Goal: Navigation & Orientation: Go to known website

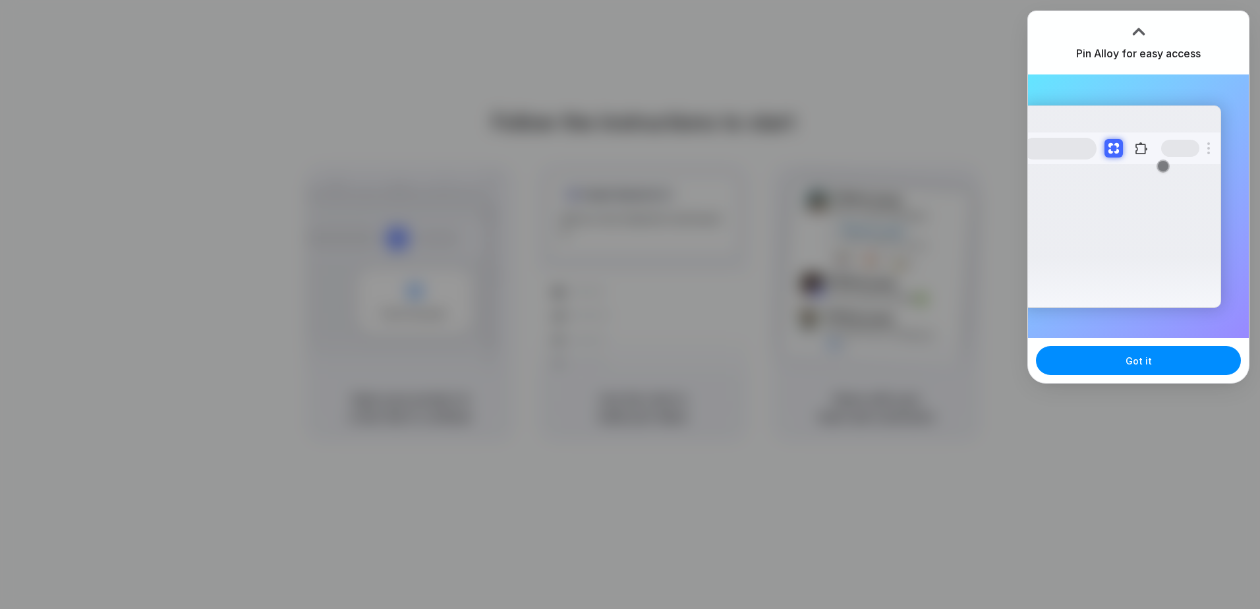
click at [1142, 31] on div at bounding box center [1139, 32] width 20 height 20
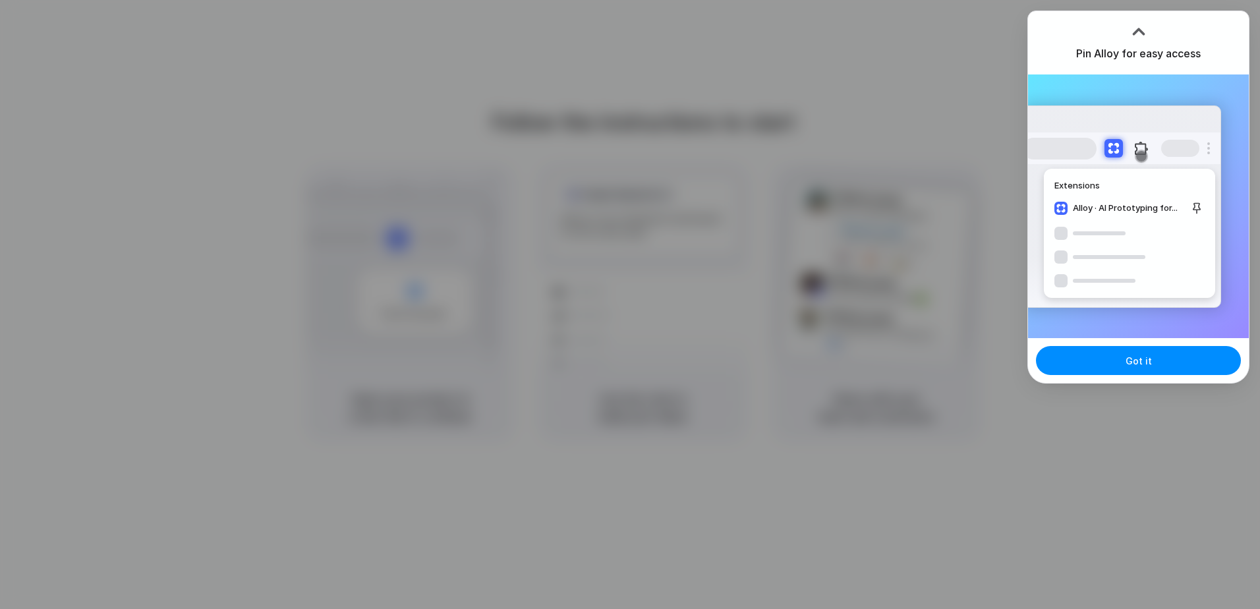
click at [1132, 23] on div at bounding box center [1139, 32] width 20 height 20
click at [1141, 35] on div at bounding box center [1139, 32] width 20 height 20
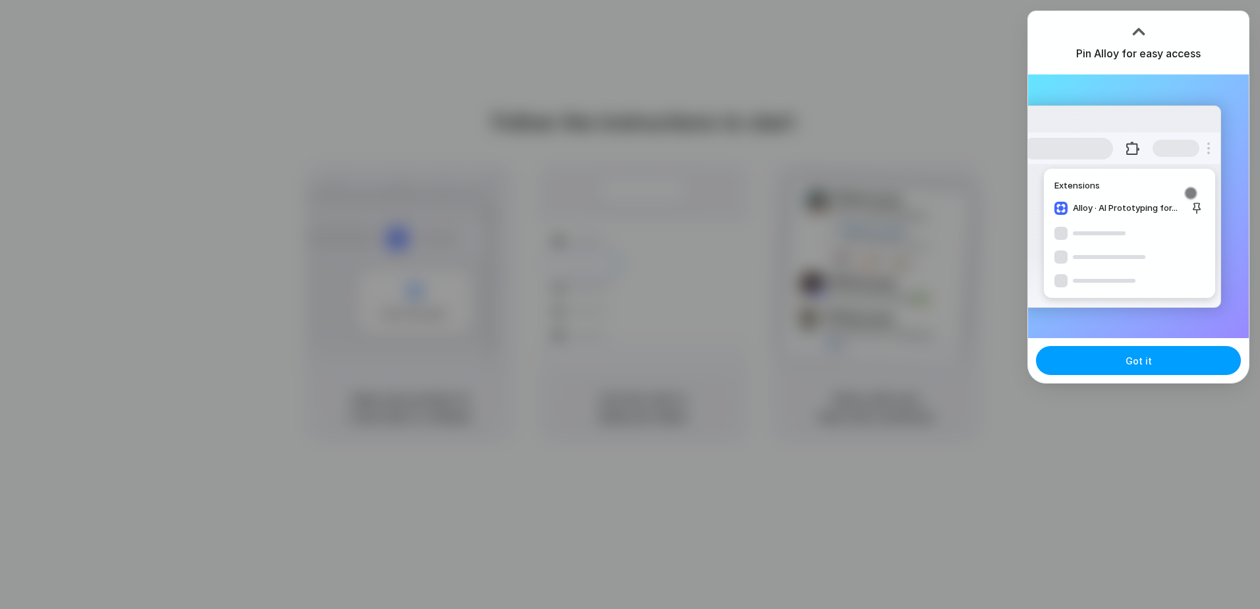
click at [1135, 358] on span "Got it" at bounding box center [1138, 361] width 26 height 14
